Goal: Transaction & Acquisition: Purchase product/service

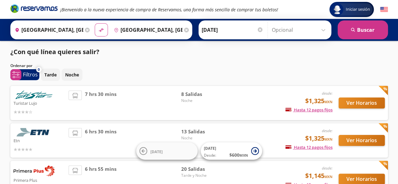
scroll to position [31, 0]
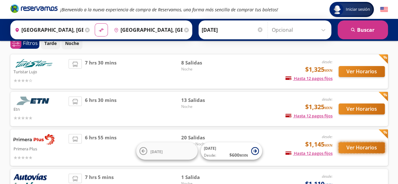
click at [365, 148] on button "Ver Horarios" at bounding box center [361, 147] width 46 height 11
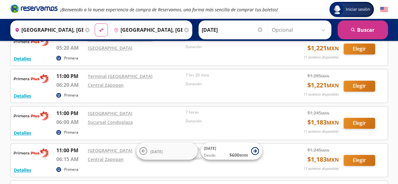
scroll to position [409, 0]
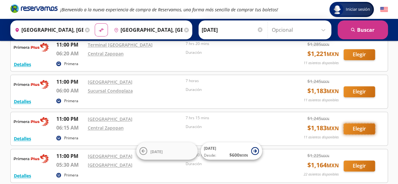
click at [363, 126] on button "Elegir" at bounding box center [358, 128] width 31 height 11
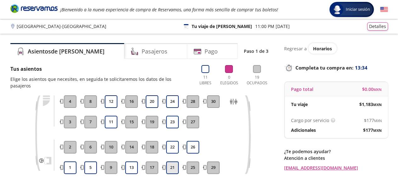
click at [174, 161] on button "21" at bounding box center [172, 167] width 13 height 13
click at [176, 141] on button "22" at bounding box center [172, 147] width 13 height 13
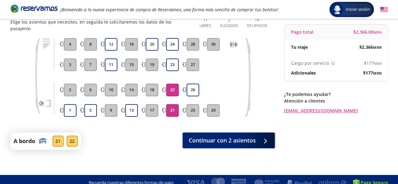
scroll to position [26, 0]
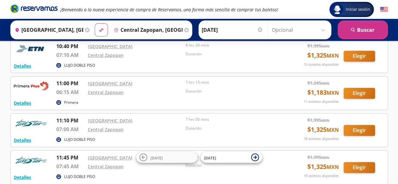
scroll to position [116, 0]
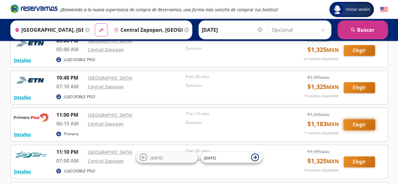
click at [353, 124] on button "Elegir" at bounding box center [358, 124] width 31 height 11
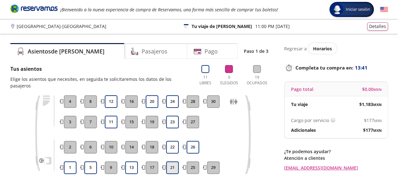
click at [174, 161] on button "21" at bounding box center [172, 167] width 13 height 13
click at [172, 143] on button "22" at bounding box center [172, 147] width 13 height 13
click at [176, 116] on button "23" at bounding box center [172, 122] width 13 height 13
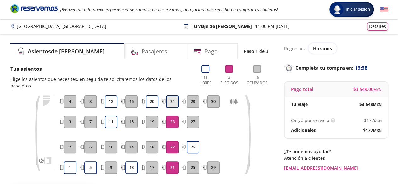
click at [174, 97] on button "24" at bounding box center [172, 101] width 13 height 13
click at [174, 141] on button "22" at bounding box center [172, 147] width 13 height 13
click at [175, 161] on button "21" at bounding box center [172, 167] width 13 height 13
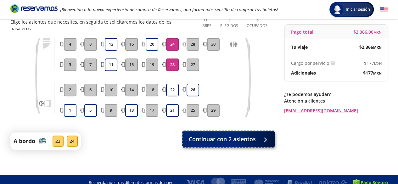
click at [255, 138] on button "Continuar con 2 asientos" at bounding box center [228, 139] width 92 height 16
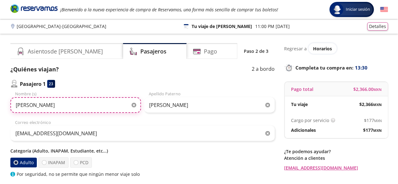
click at [136, 105] on input "[PERSON_NAME]" at bounding box center [75, 105] width 130 height 16
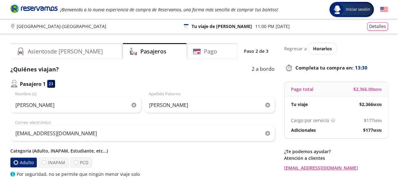
click at [135, 105] on icon "button" at bounding box center [133, 105] width 5 height 5
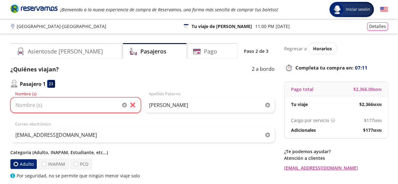
scroll to position [31, 0]
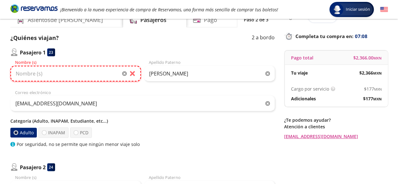
click at [48, 77] on input "Nombre (s)" at bounding box center [75, 74] width 130 height 16
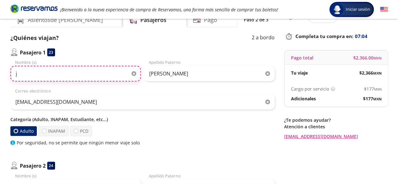
type input "[PERSON_NAME]"
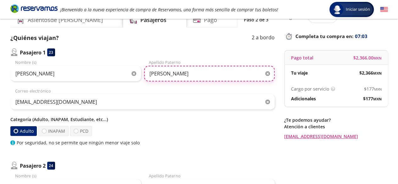
click at [171, 70] on input "[PERSON_NAME]" at bounding box center [209, 74] width 130 height 16
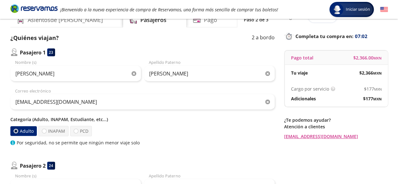
click at [268, 72] on icon "button" at bounding box center [267, 73] width 5 height 5
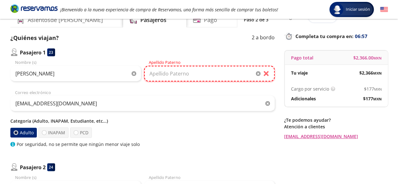
click at [218, 70] on input "Apellido Paterno" at bounding box center [209, 74] width 130 height 16
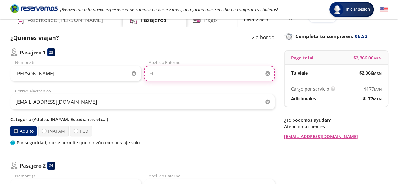
type input "F"
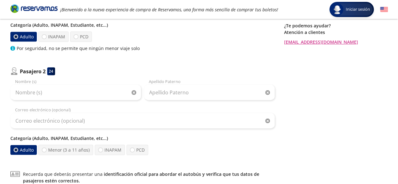
scroll to position [157, 0]
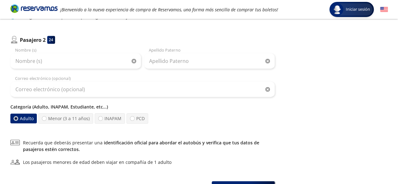
type input "[PERSON_NAME]"
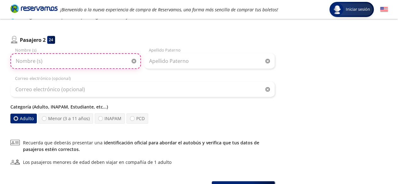
click at [82, 68] on div "Nombre (s) Apellido Paterno Correo electrónico (opcional) Categoría (Adulto, IN…" at bounding box center [142, 85] width 264 height 77
click at [82, 64] on input "Nombre (s)" at bounding box center [75, 61] width 130 height 16
type input "[PERSON_NAME]"
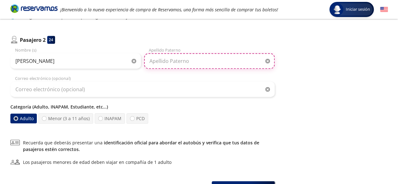
click at [200, 64] on input "Apellido Paterno" at bounding box center [209, 61] width 130 height 16
type input "A"
type input "[PERSON_NAME]"
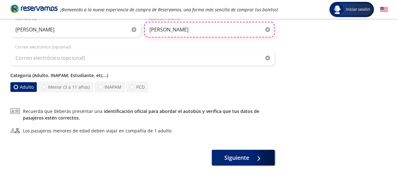
scroll to position [210, 0]
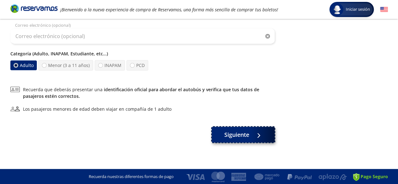
click at [233, 132] on span "Siguiente" at bounding box center [236, 134] width 25 height 8
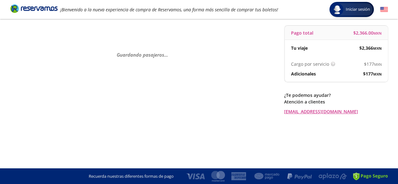
scroll to position [0, 0]
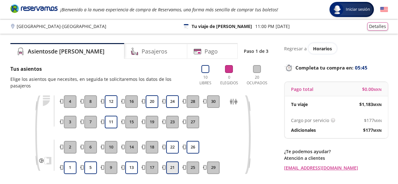
click at [172, 162] on button "21" at bounding box center [172, 167] width 13 height 13
click at [171, 143] on button "22" at bounding box center [172, 147] width 13 height 13
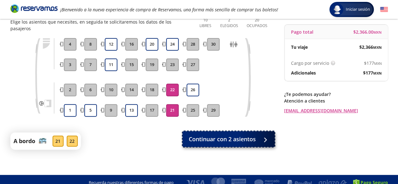
click at [240, 137] on button "Continuar con 2 asientos" at bounding box center [228, 139] width 92 height 16
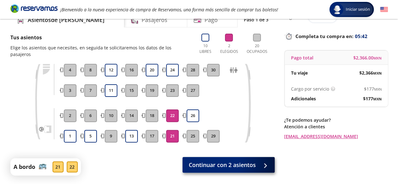
scroll to position [57, 0]
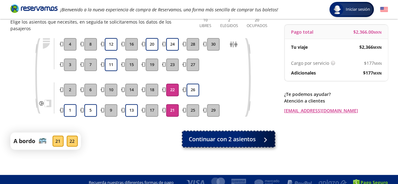
click at [246, 137] on button "Continuar con 2 asientos" at bounding box center [228, 139] width 92 height 16
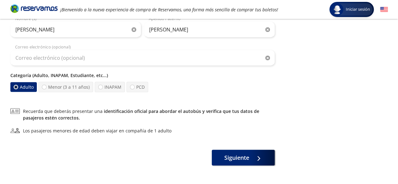
scroll to position [157, 0]
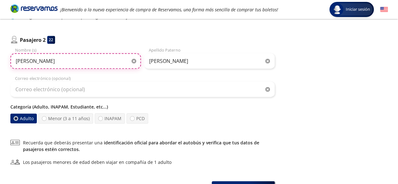
click at [26, 62] on input "[PERSON_NAME]" at bounding box center [75, 61] width 130 height 16
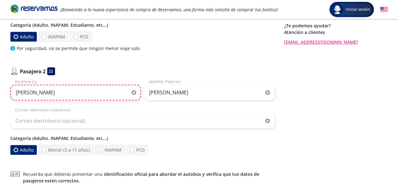
scroll to position [210, 0]
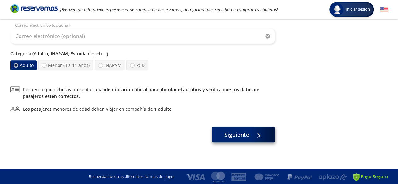
type input "[PERSON_NAME]"
click at [234, 139] on button "Siguiente" at bounding box center [243, 135] width 63 height 16
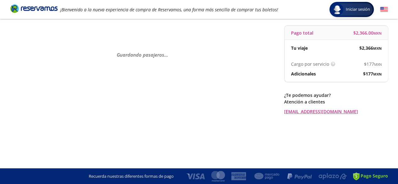
scroll to position [0, 0]
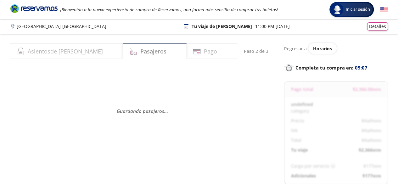
select select "MX"
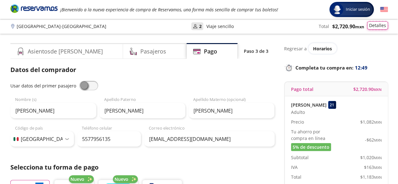
click at [377, 26] on button "Detalles" at bounding box center [377, 25] width 21 height 8
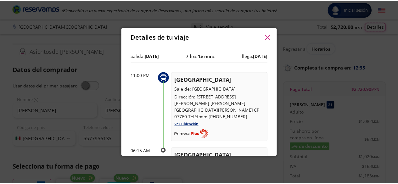
scroll to position [63, 0]
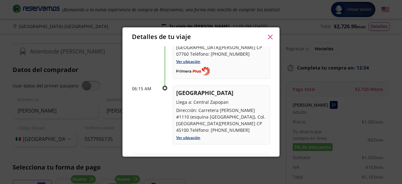
click at [271, 35] on icon "button" at bounding box center [270, 37] width 5 height 5
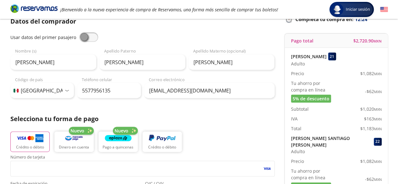
scroll to position [17, 0]
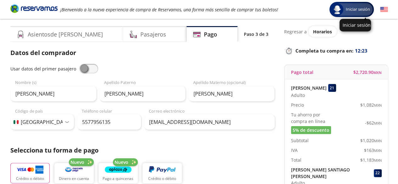
click at [366, 13] on div "Iniciar sesión" at bounding box center [351, 9] width 42 height 13
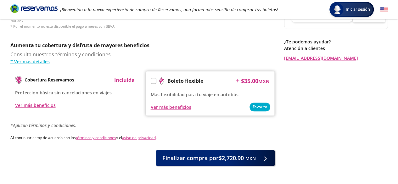
scroll to position [331, 0]
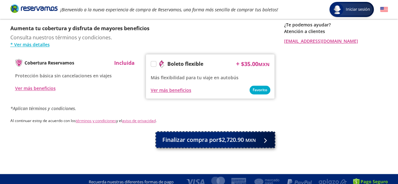
click at [201, 136] on span "Finalizar compra por $2,720.90 MXN" at bounding box center [208, 139] width 93 height 8
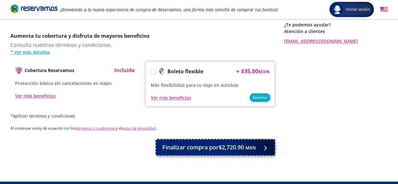
scroll to position [339, 0]
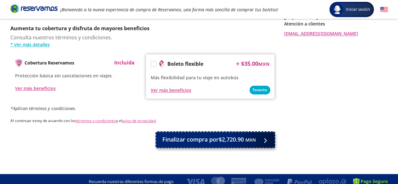
click at [214, 135] on span "Finalizar compra por $2,720.90 MXN" at bounding box center [208, 139] width 93 height 8
click at [221, 132] on button "Finalizar compra por $2,720.90 MXN" at bounding box center [215, 140] width 118 height 16
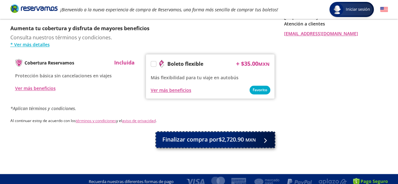
click at [187, 135] on span "Finalizar compra por $2,720.90 MXN" at bounding box center [208, 139] width 93 height 8
click at [259, 137] on div at bounding box center [263, 139] width 9 height 8
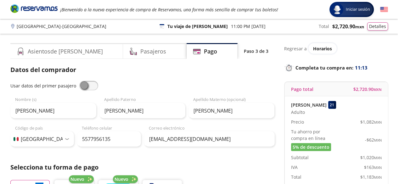
scroll to position [157, 0]
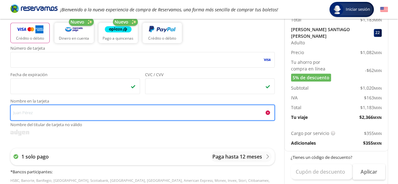
click at [232, 113] on input "Nombre en la tarjeta Nombre del titular de tarjeta no válido" at bounding box center [142, 113] width 264 height 16
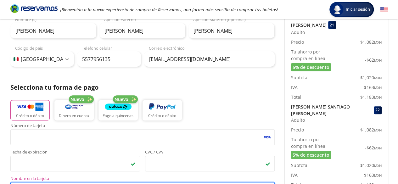
scroll to position [0, 0]
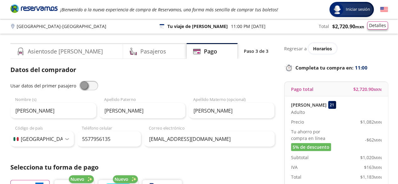
type input "[PERSON_NAME]"
click at [377, 27] on button "Detalles" at bounding box center [377, 25] width 21 height 8
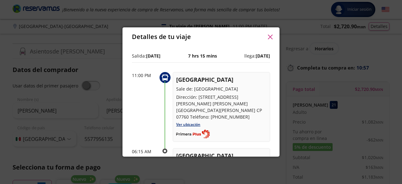
click at [271, 36] on icon "button" at bounding box center [270, 37] width 5 height 5
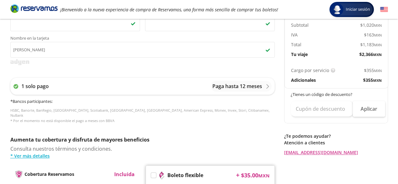
scroll to position [331, 0]
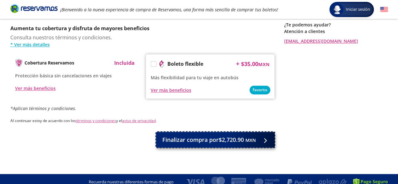
click at [214, 132] on button "Finalizar compra por $2,720.90 MXN" at bounding box center [215, 140] width 118 height 16
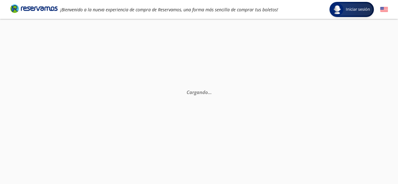
scroll to position [0, 0]
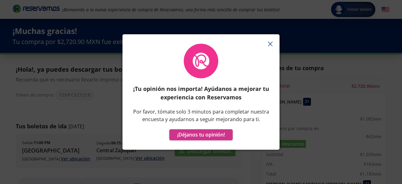
click at [271, 42] on icon "button" at bounding box center [270, 43] width 5 height 5
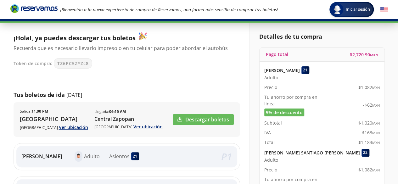
scroll to position [63, 0]
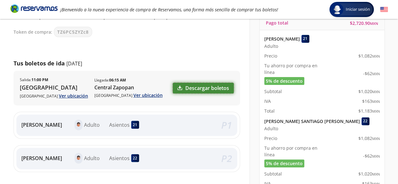
click at [191, 87] on link "Descargar boletos" at bounding box center [203, 88] width 61 height 11
